Goal: Navigation & Orientation: Find specific page/section

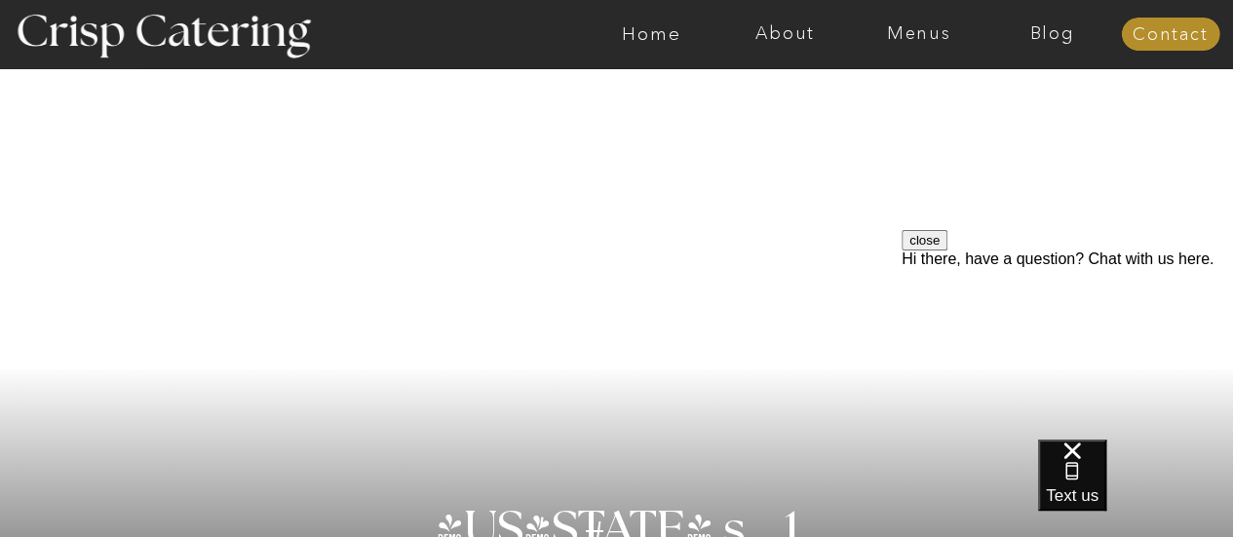
scroll to position [84, 0]
click at [912, 33] on nav "Menus" at bounding box center [918, 33] width 133 height 19
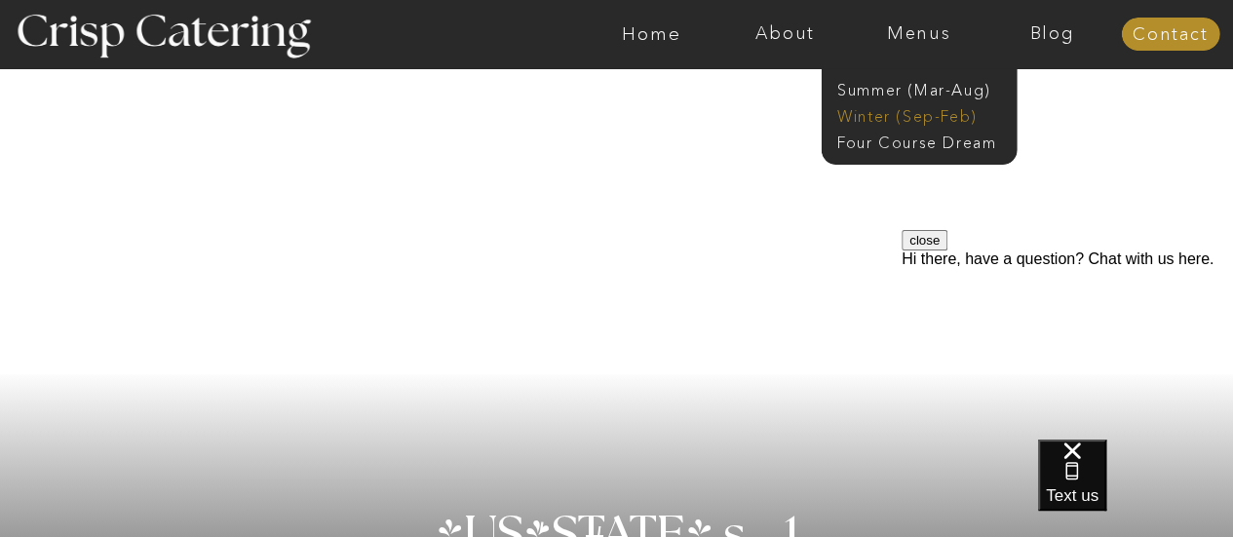
click at [879, 112] on nav "Winter (Sep-Feb)" at bounding box center [917, 114] width 160 height 19
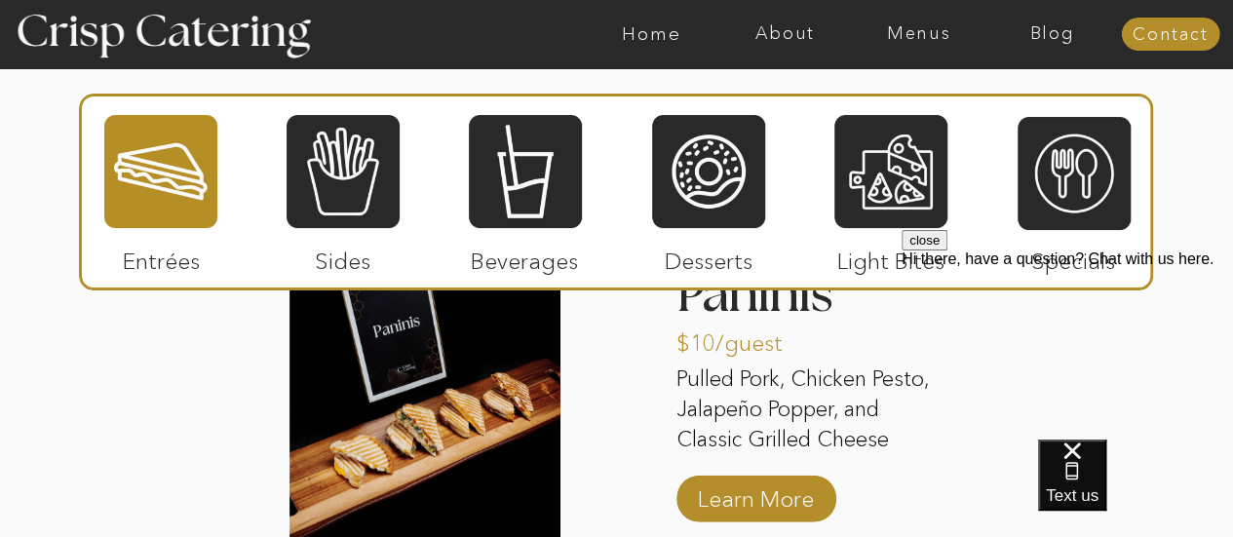
scroll to position [2482, 0]
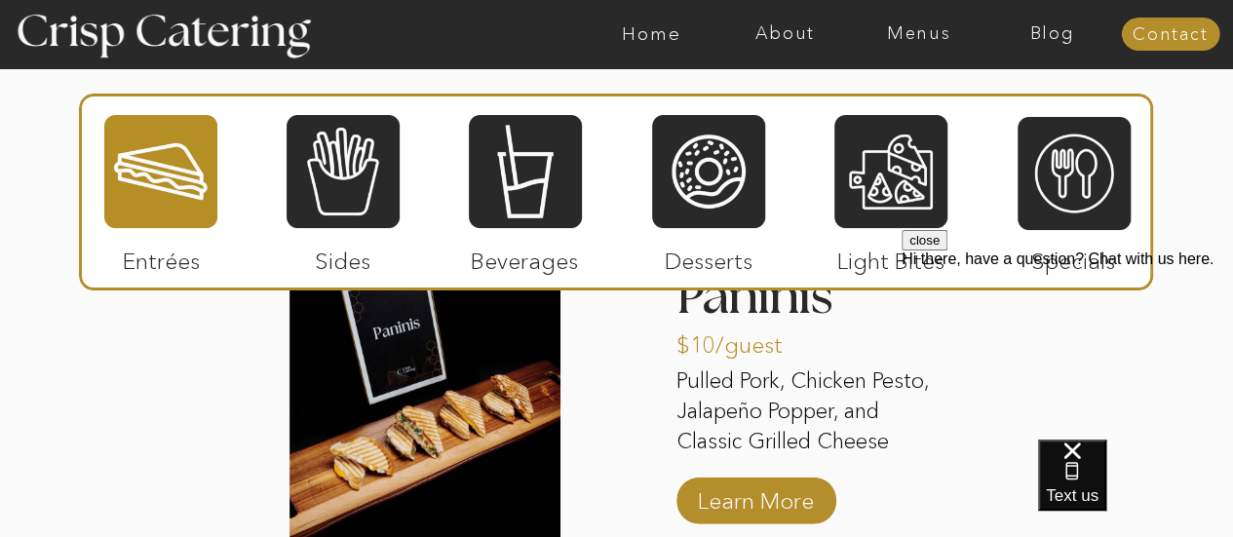
click at [947, 250] on button "close" at bounding box center [924, 240] width 46 height 20
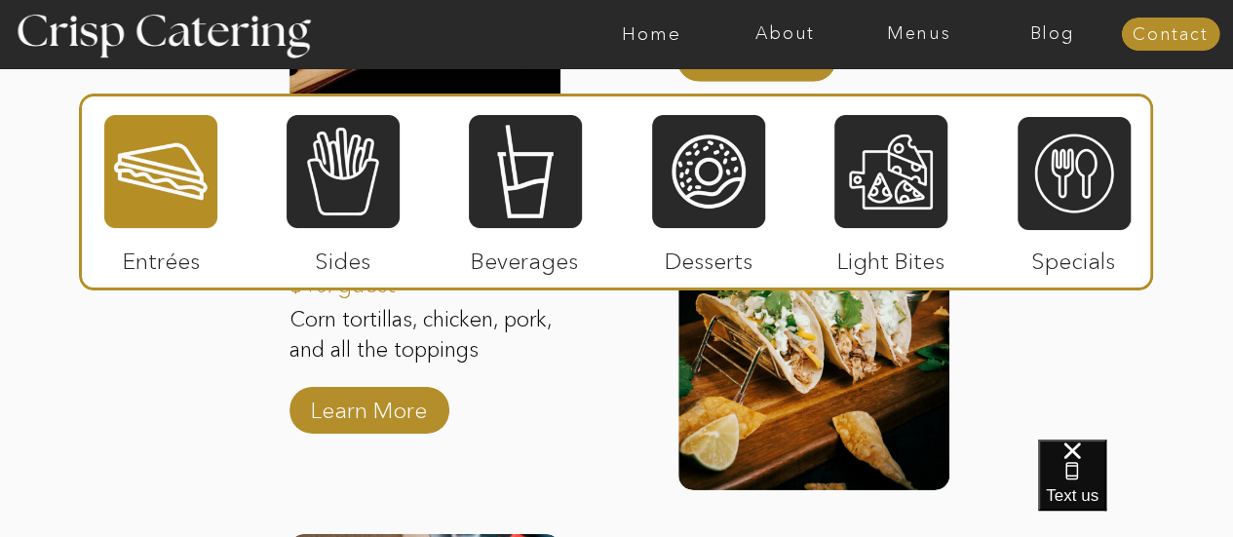
scroll to position [2922, 0]
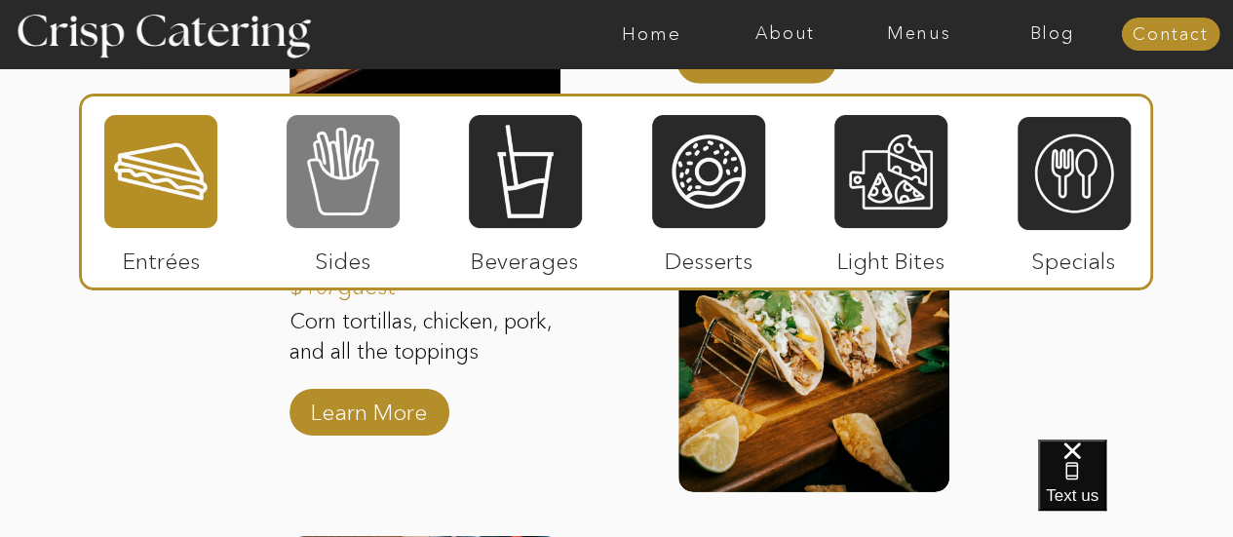
click at [368, 178] on div at bounding box center [342, 171] width 113 height 117
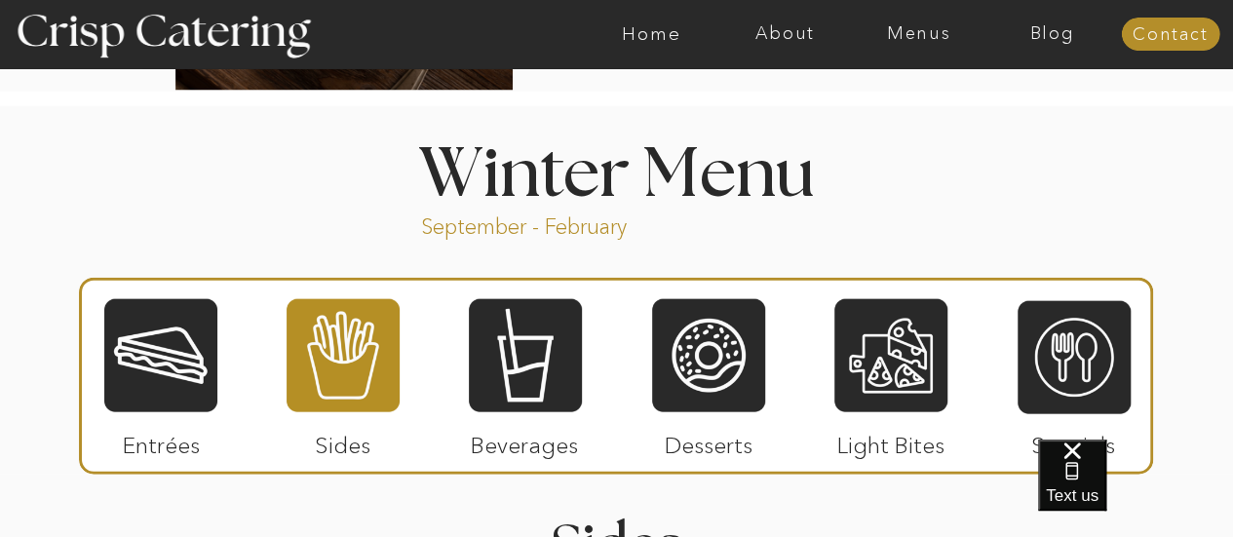
scroll to position [2078, 0]
